Goal: Find specific page/section: Find specific page/section

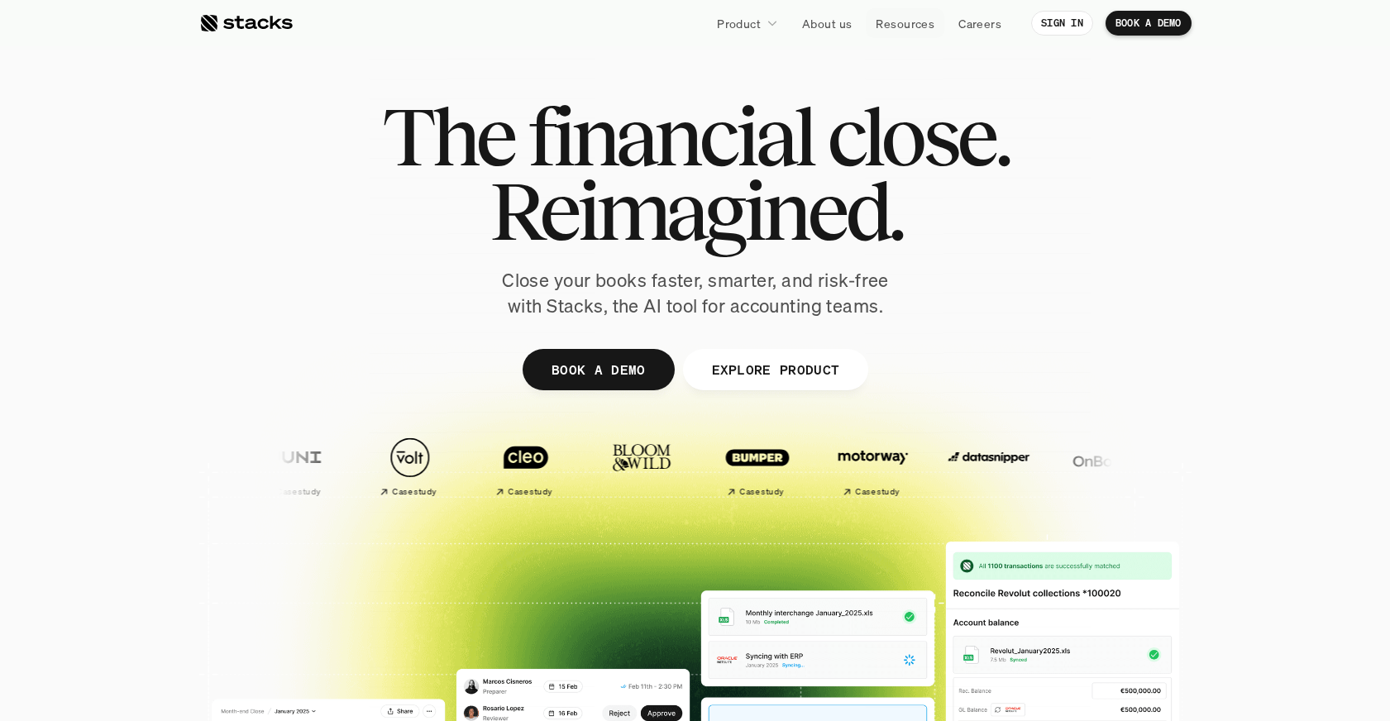
click at [872, 25] on link "Resources" at bounding box center [905, 23] width 79 height 30
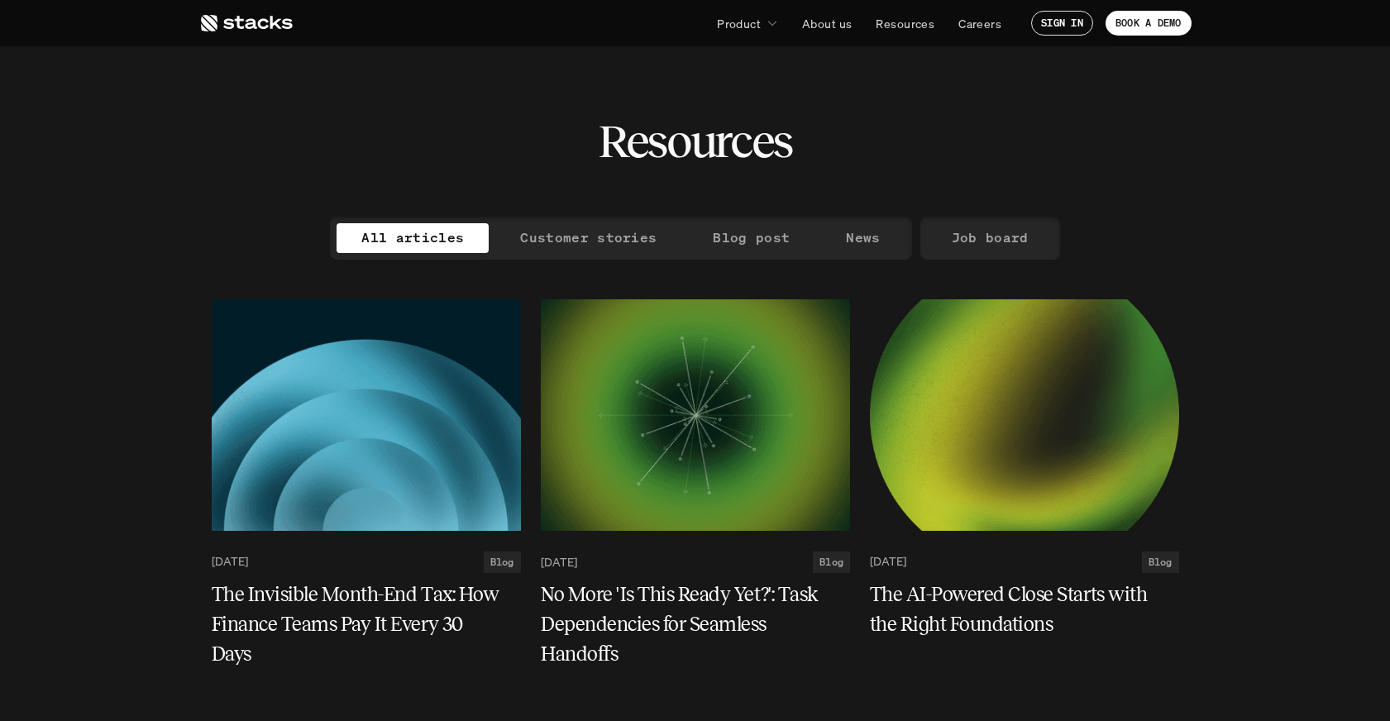
click at [256, 30] on icon at bounding box center [245, 23] width 93 height 20
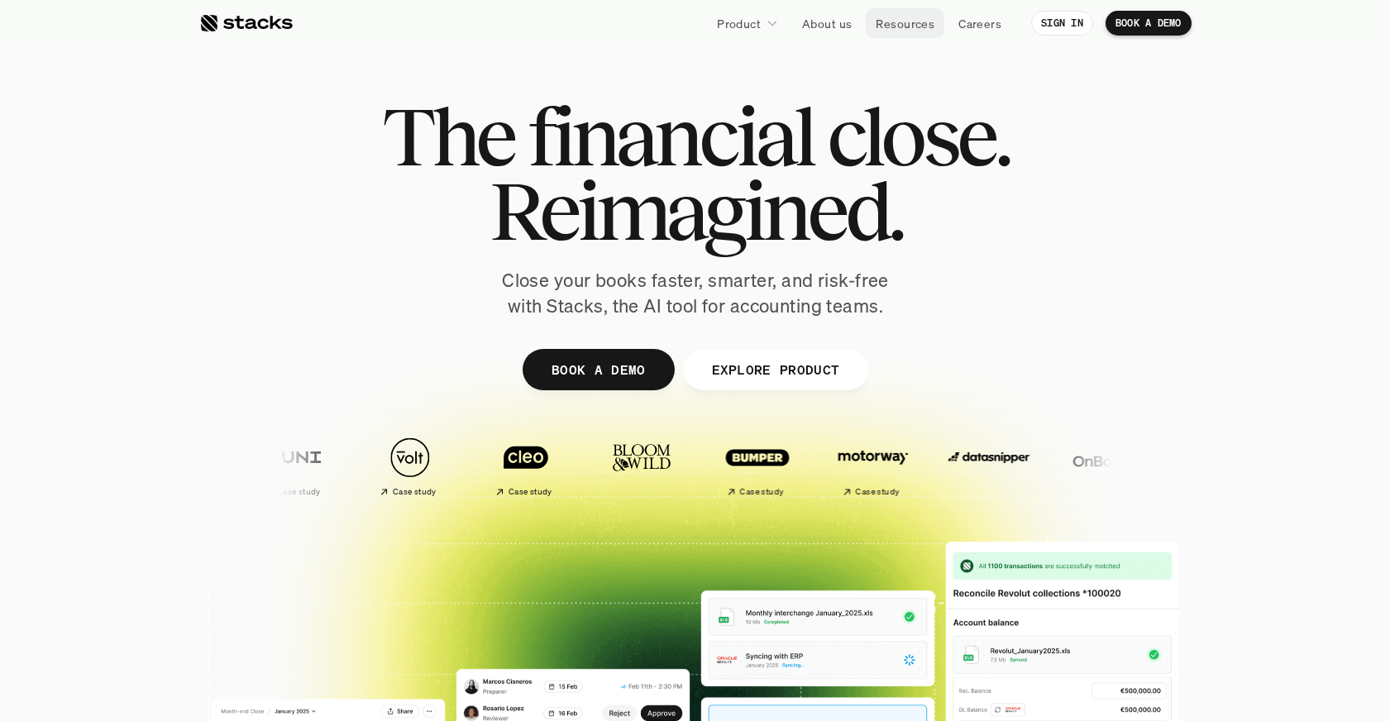
click at [910, 22] on p "Resources" at bounding box center [905, 23] width 59 height 17
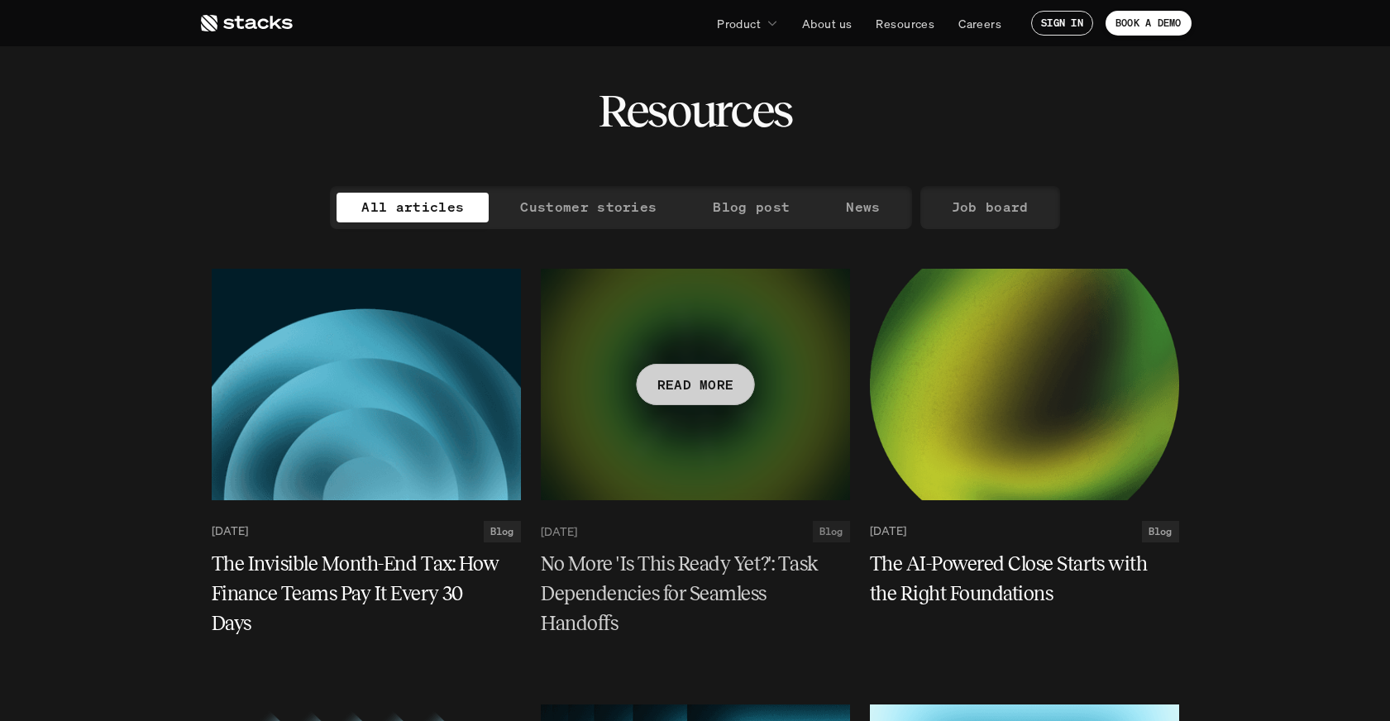
scroll to position [34, 0]
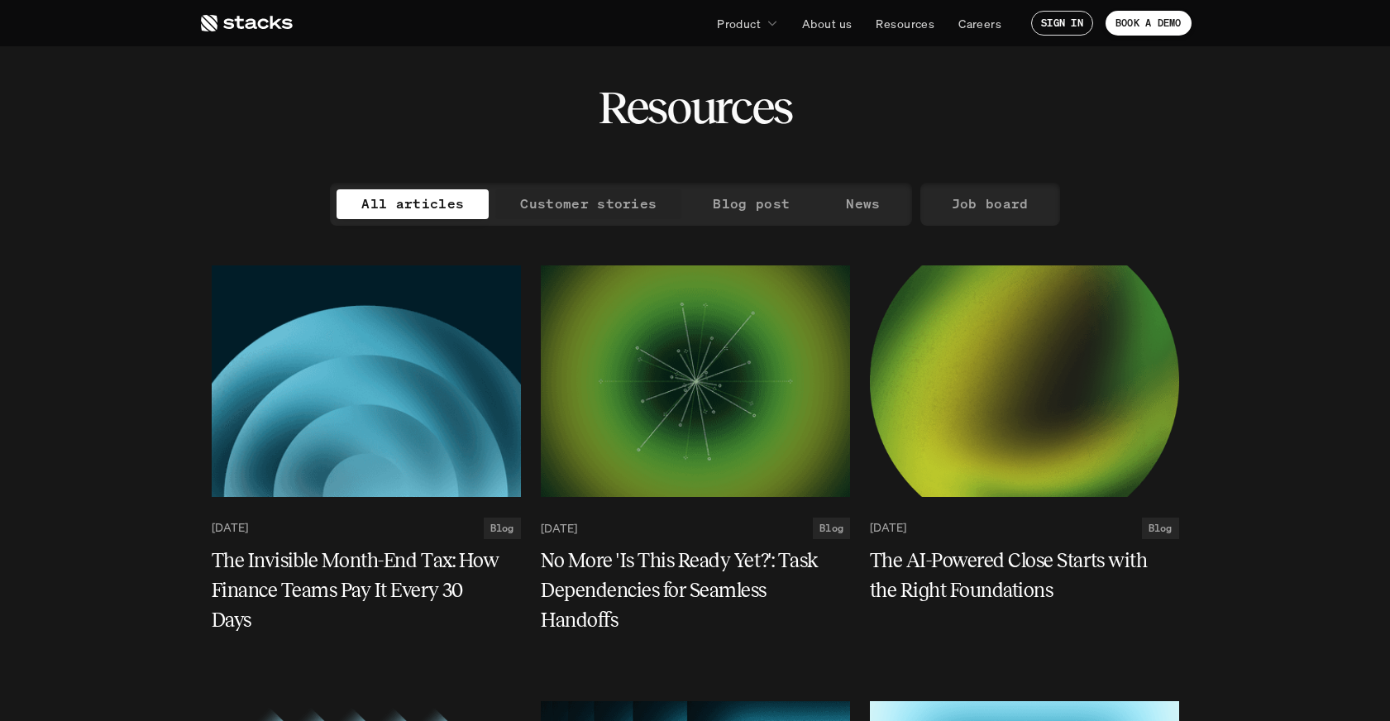
click at [589, 211] on p "Customer stories" at bounding box center [588, 204] width 136 height 24
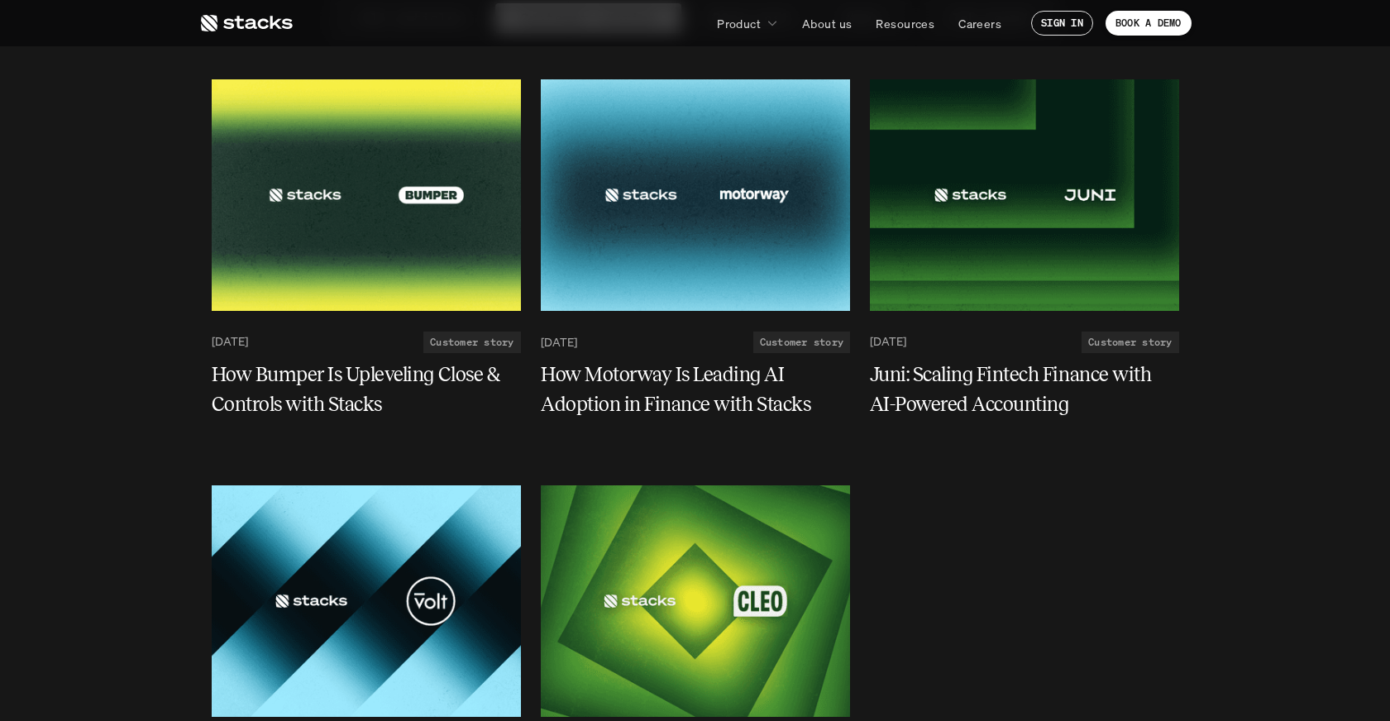
scroll to position [208, 0]
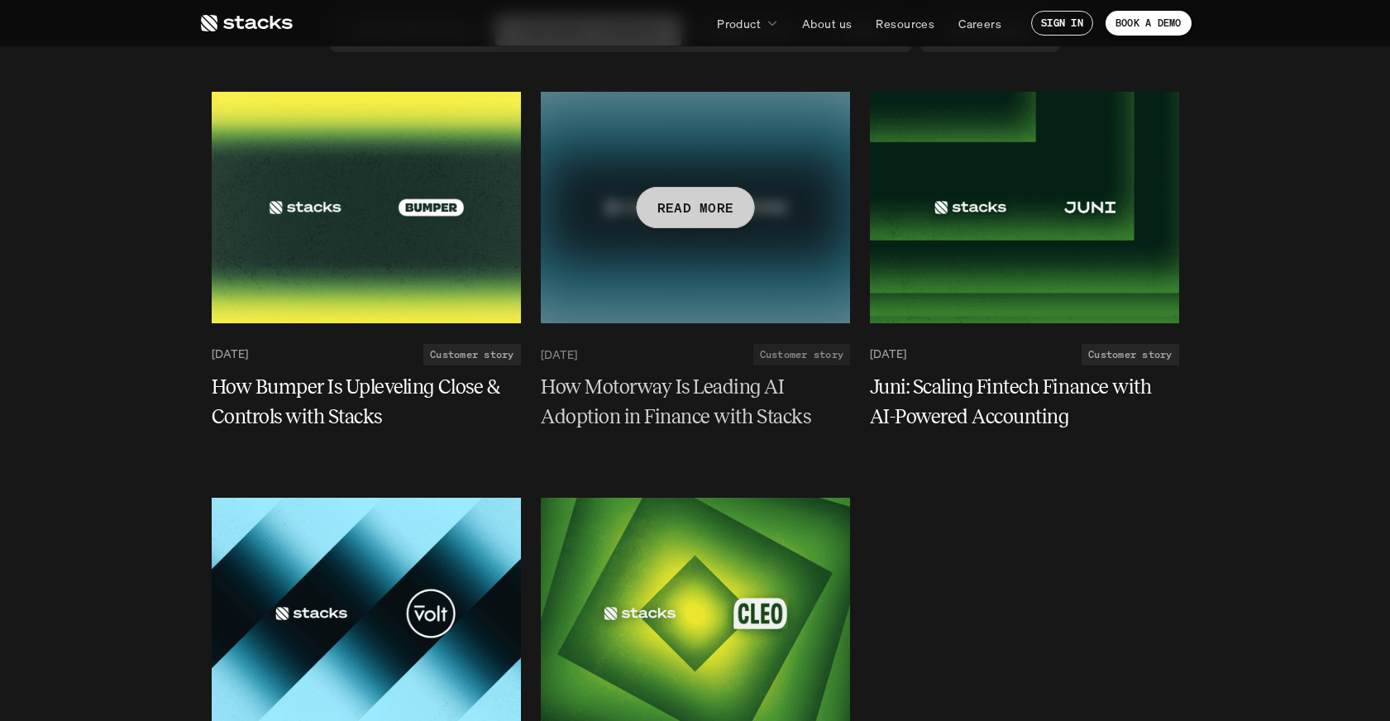
click at [669, 270] on div at bounding box center [695, 208] width 309 height 232
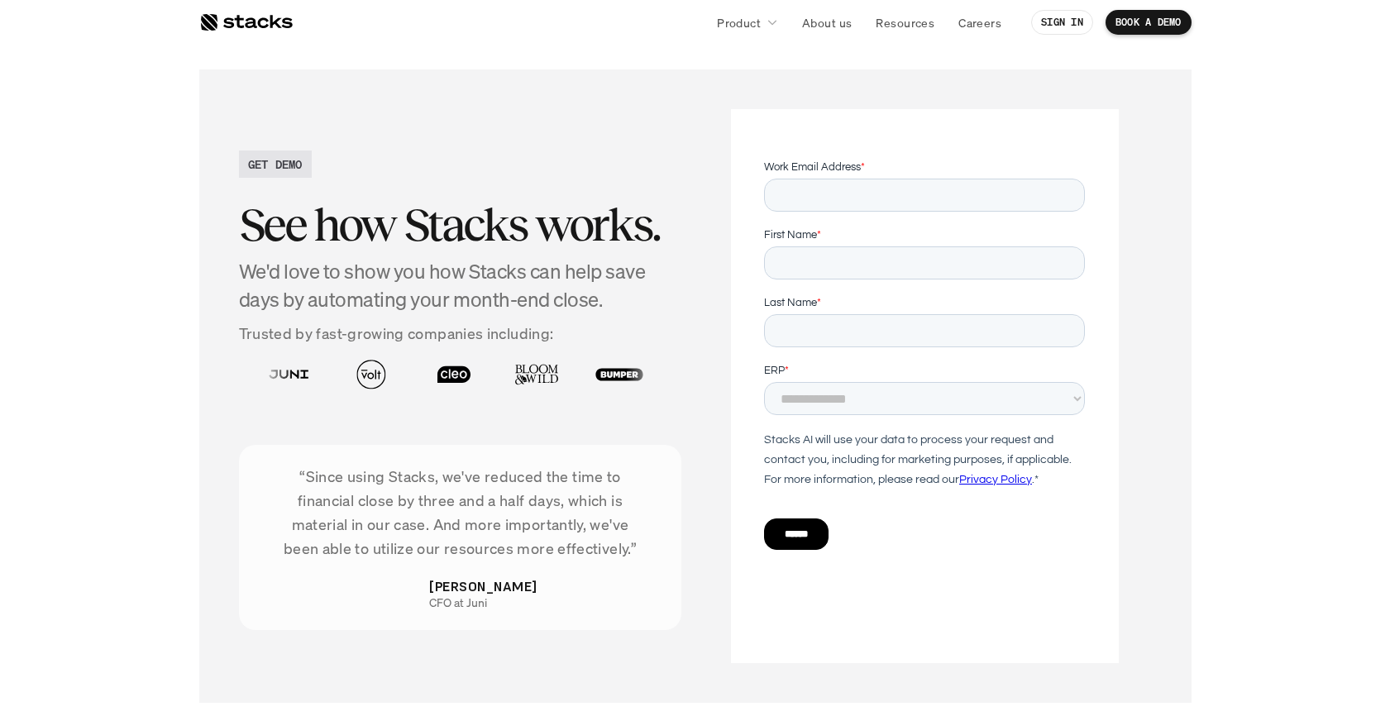
scroll to position [2654, 0]
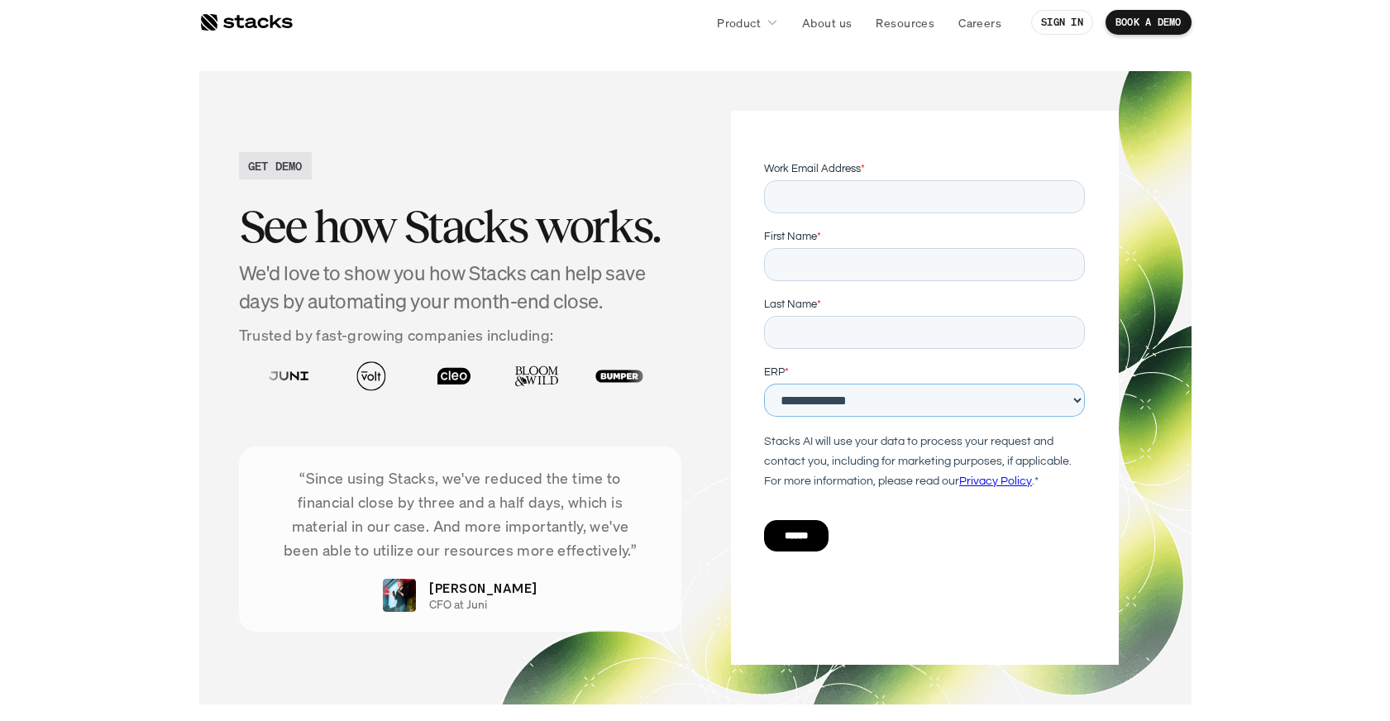
click at [871, 405] on select "**********" at bounding box center [924, 399] width 321 height 33
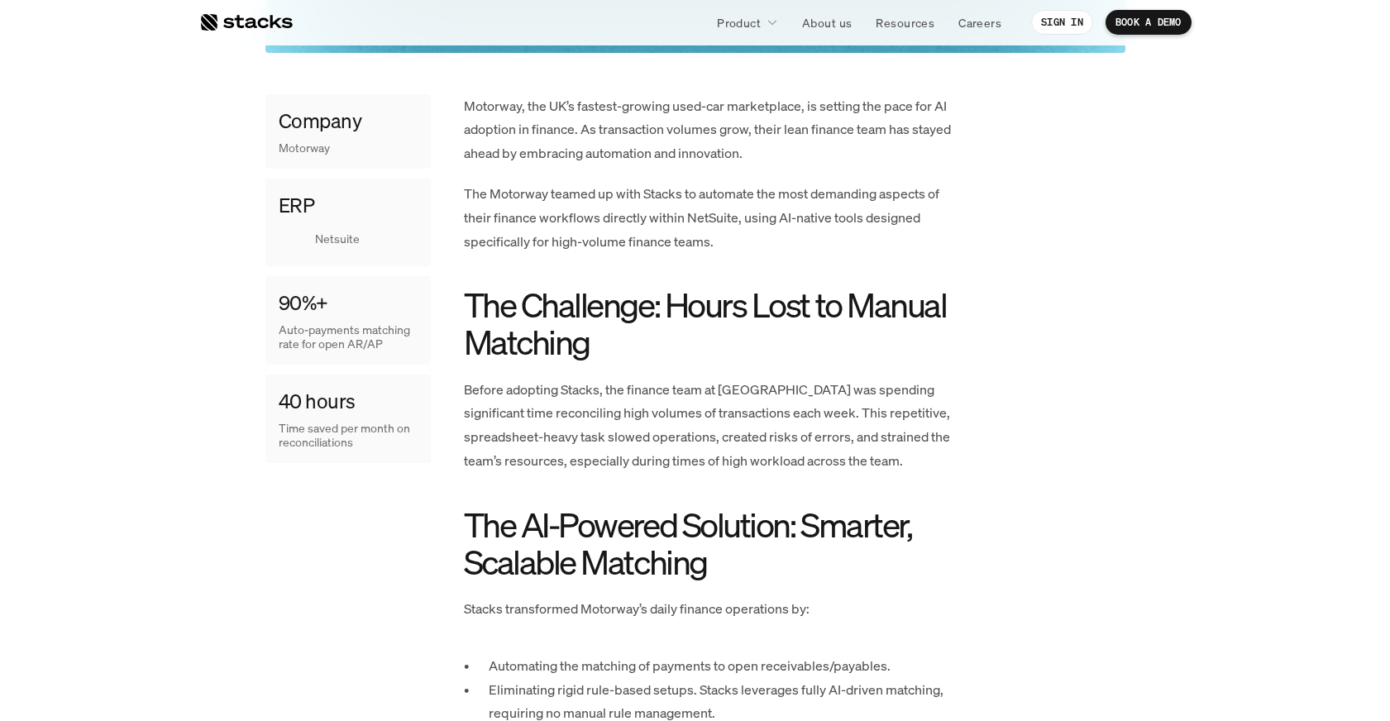
scroll to position [0, 0]
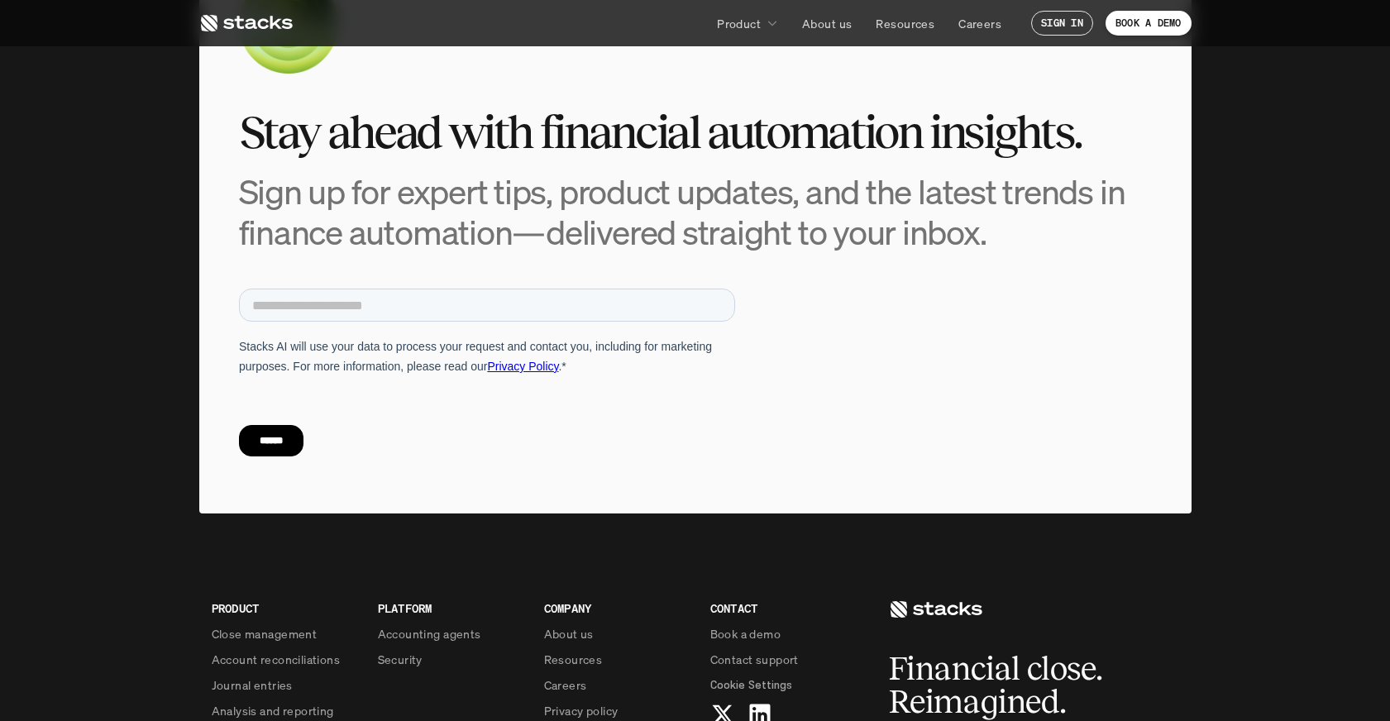
scroll to position [1408, 0]
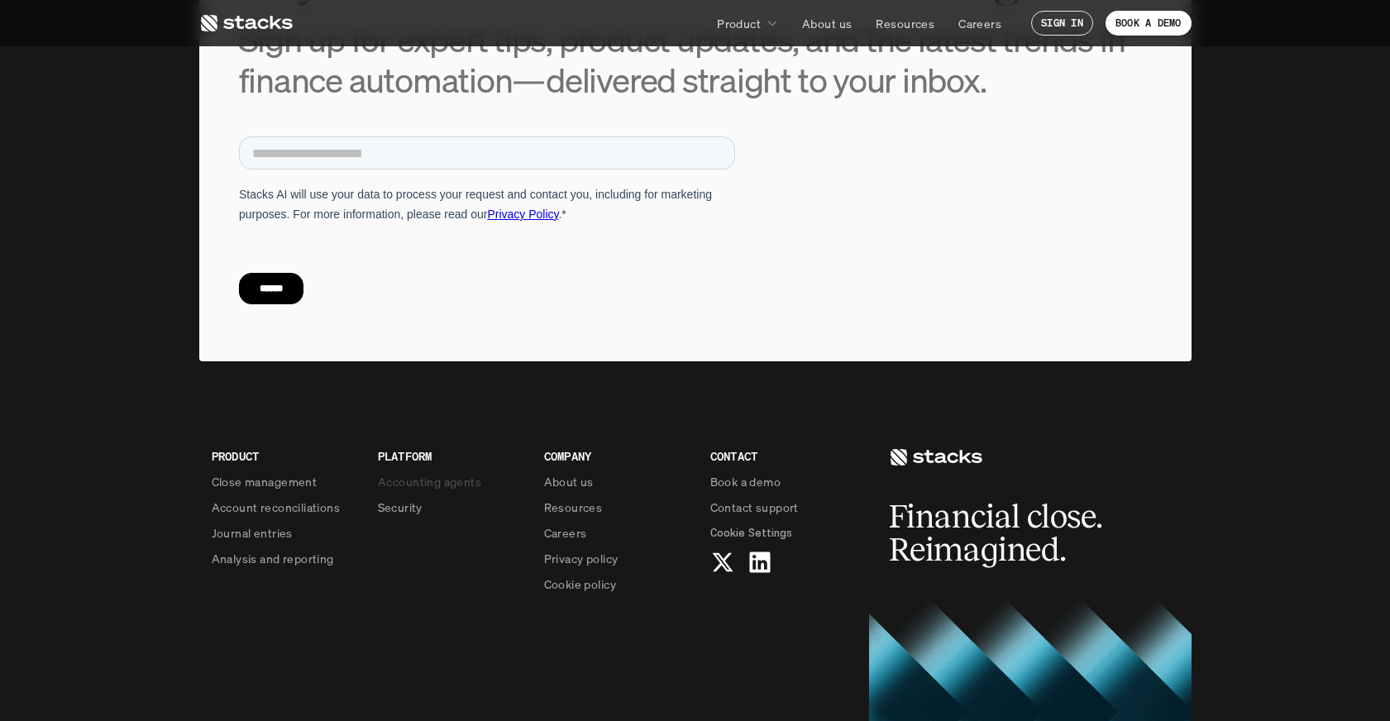
click at [415, 473] on p "Accounting agents" at bounding box center [429, 481] width 103 height 17
